Goal: Book appointment/travel/reservation

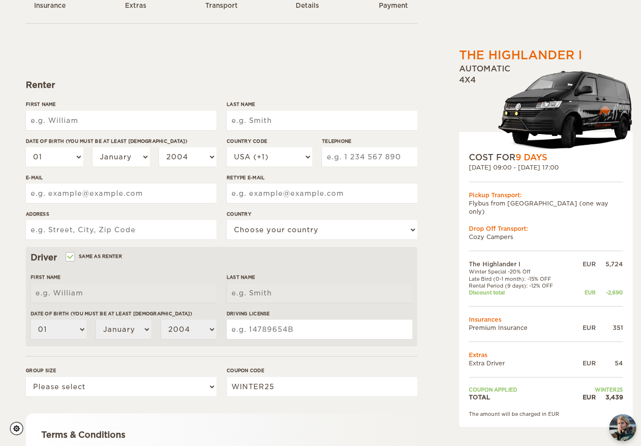
scroll to position [78, 0]
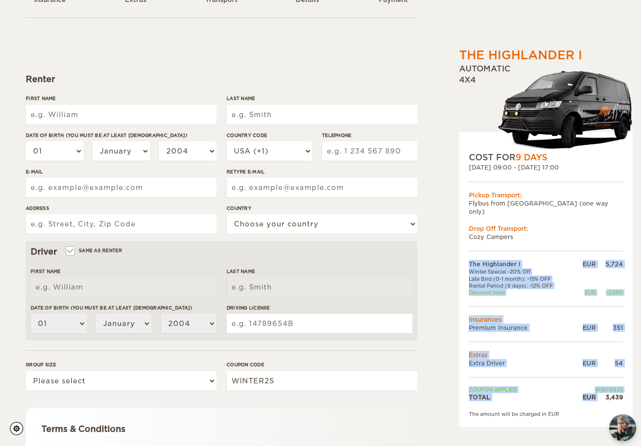
drag, startPoint x: 605, startPoint y: 388, endPoint x: 624, endPoint y: 387, distance: 18.5
click at [624, 387] on div "COST FOR 9 Days [DATE] 09:00 - [DATE] 17:00 Pickup Transport: Flybus from [GEOG…" at bounding box center [546, 279] width 174 height 295
copy table "The Highlander I EUR 5,724 Winter Special -20% Off Late Bird (0-1 month): -15% …"
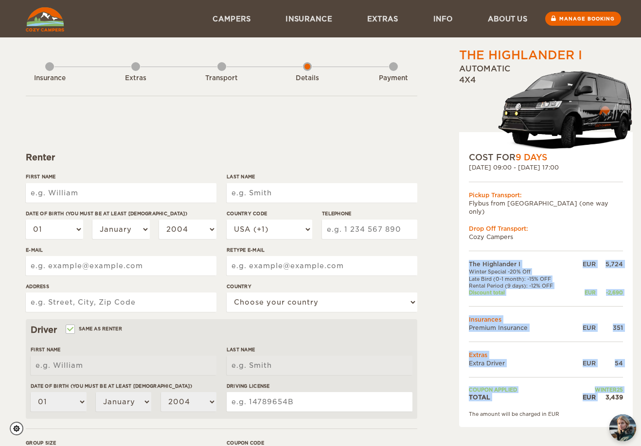
scroll to position [0, 0]
click at [48, 20] on img at bounding box center [45, 19] width 38 height 24
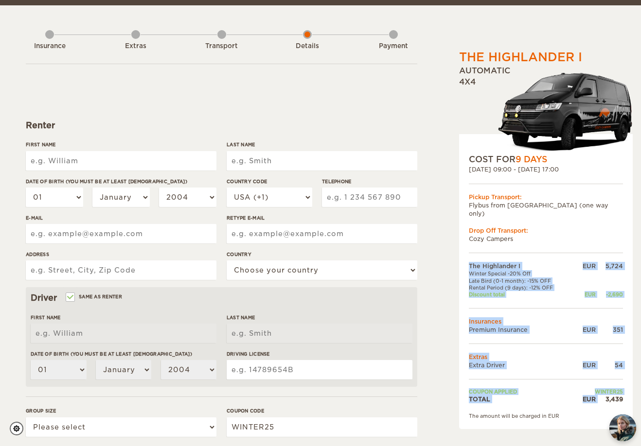
scroll to position [34, 0]
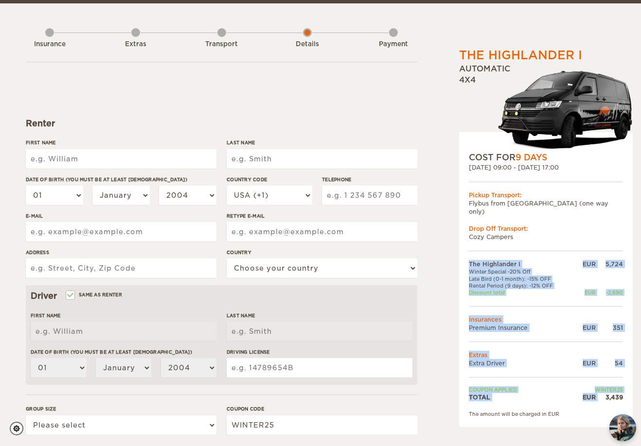
click at [612, 393] on div "3,439" at bounding box center [609, 397] width 27 height 8
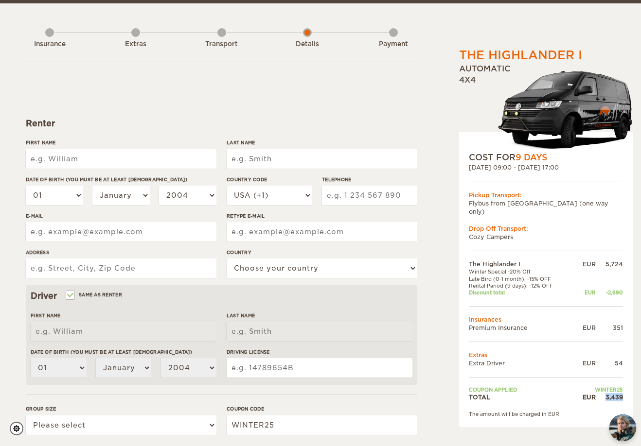
click at [612, 393] on div "3,439" at bounding box center [609, 397] width 27 height 8
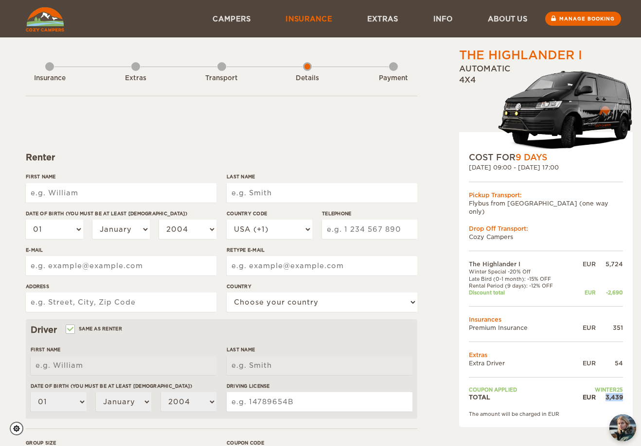
scroll to position [0, 0]
click at [47, 72] on div "Insurance" at bounding box center [49, 76] width 9 height 39
click at [55, 20] on img at bounding box center [45, 19] width 38 height 24
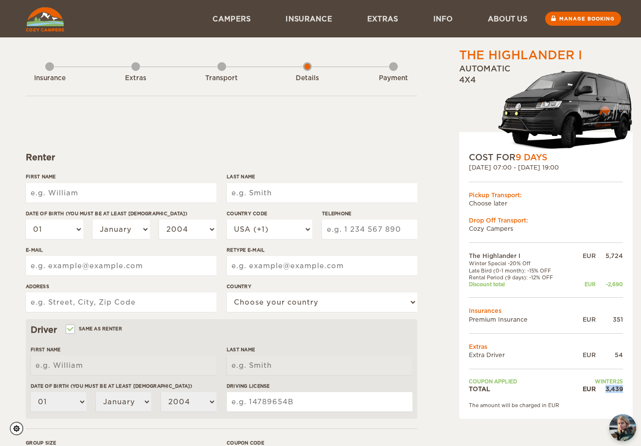
drag, startPoint x: 605, startPoint y: 386, endPoint x: 621, endPoint y: 386, distance: 16.5
click at [621, 386] on div "3,439" at bounding box center [609, 389] width 27 height 8
copy div "3,439"
